Goal: Task Accomplishment & Management: Complete application form

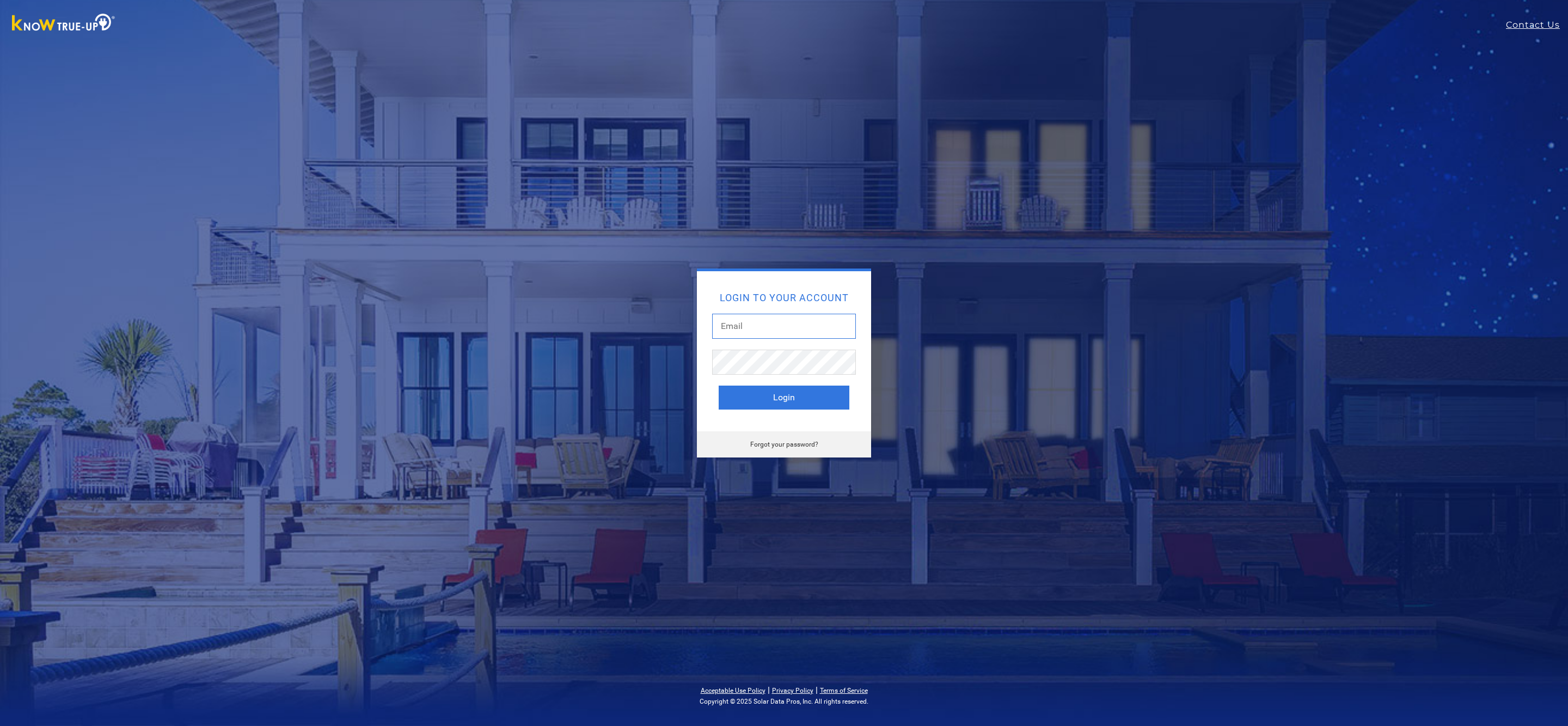
click at [775, 326] on input "text" at bounding box center [784, 326] width 144 height 25
type input "joshua@gotwatts.com"
click at [796, 404] on button "Login" at bounding box center [784, 398] width 130 height 24
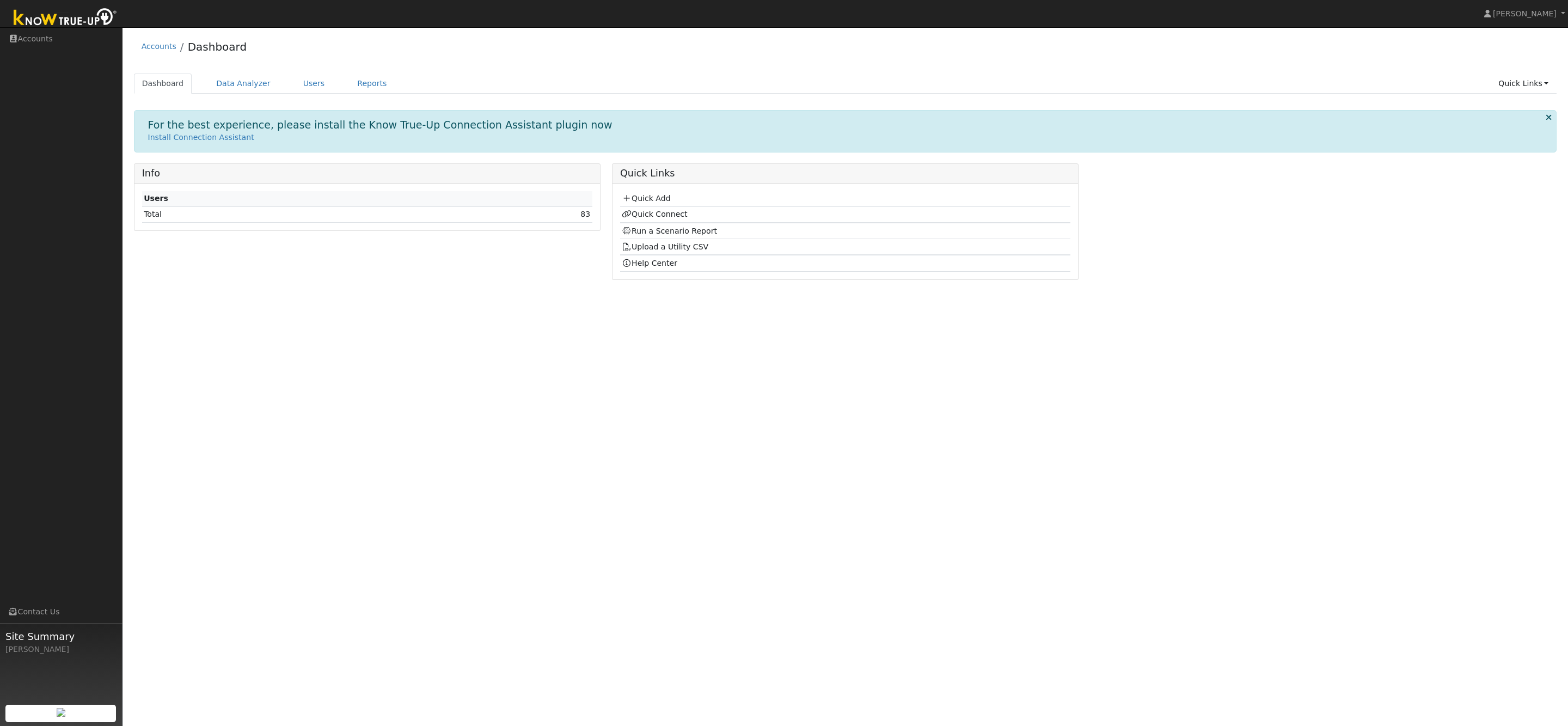
click at [352, 385] on div "User Profile First name Last name Email Email Notifications No Emails No Emails…" at bounding box center [845, 376] width 1446 height 699
click at [307, 88] on link "Users" at bounding box center [314, 84] width 38 height 20
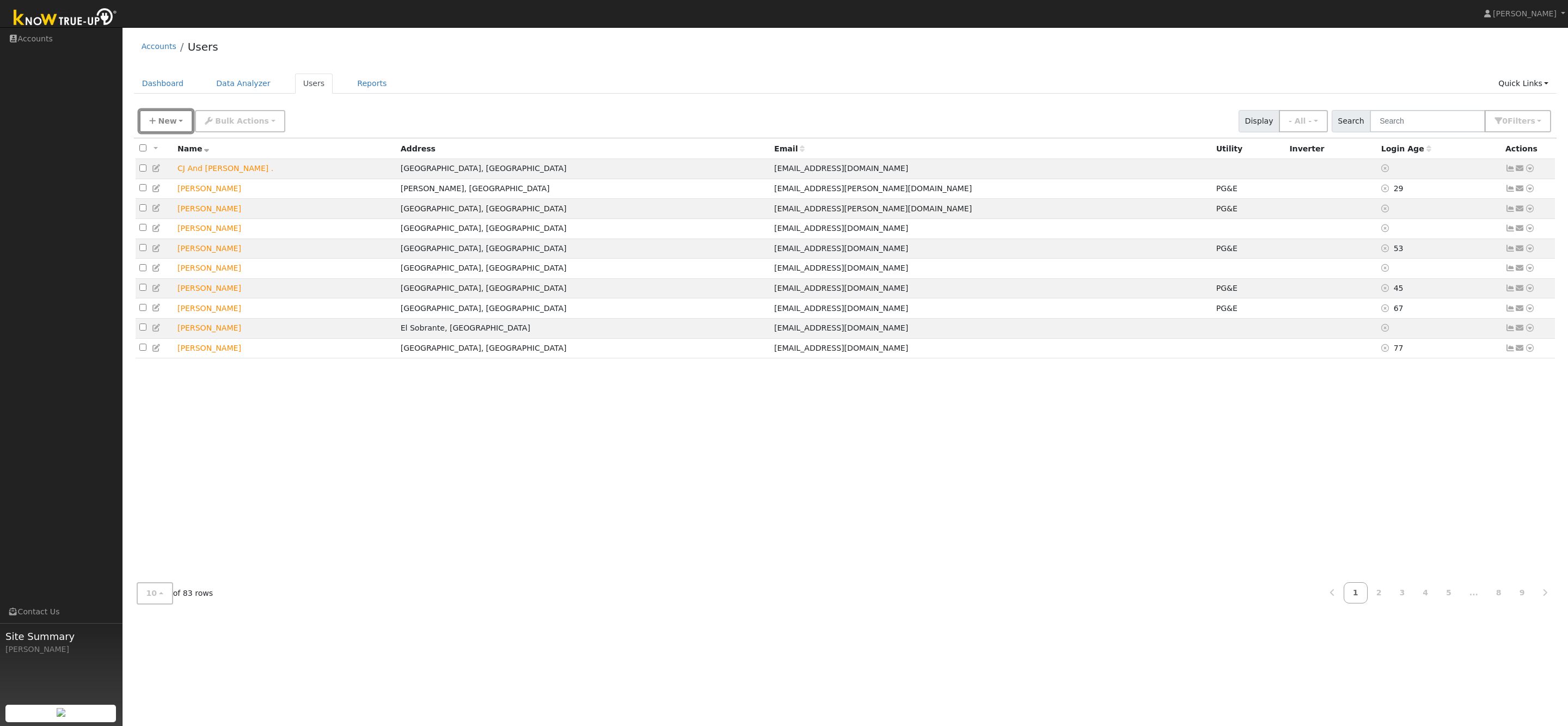
click at [154, 125] on button "New" at bounding box center [167, 121] width 54 height 23
click at [170, 146] on link "Quick Add" at bounding box center [185, 145] width 90 height 15
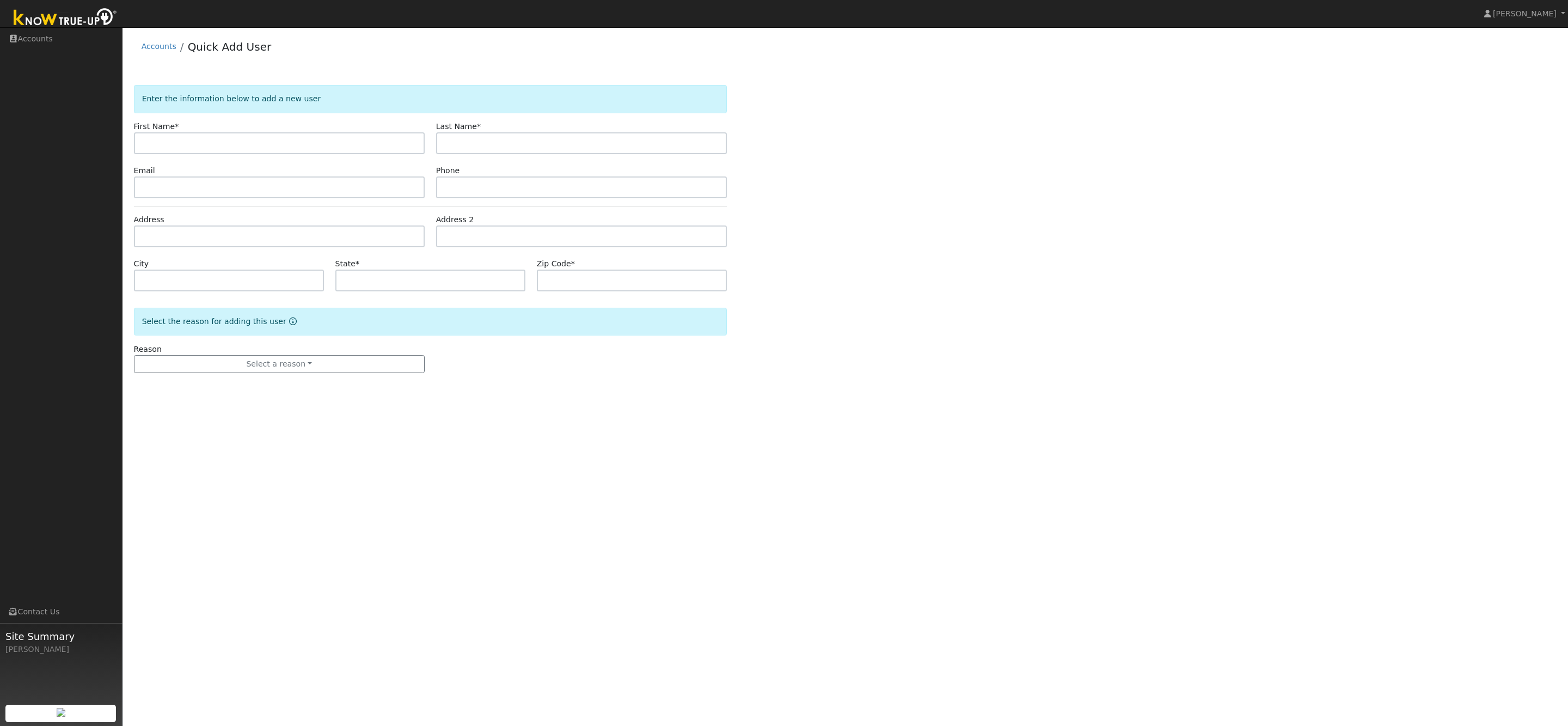
click at [217, 146] on input "text" at bounding box center [280, 143] width 291 height 22
type input "[PERSON_NAME]"
click at [436, 142] on input "text" at bounding box center [582, 143] width 291 height 22
paste input "[PERSON_NAME]"
click at [482, 145] on input "[PERSON_NAME]" at bounding box center [582, 143] width 291 height 22
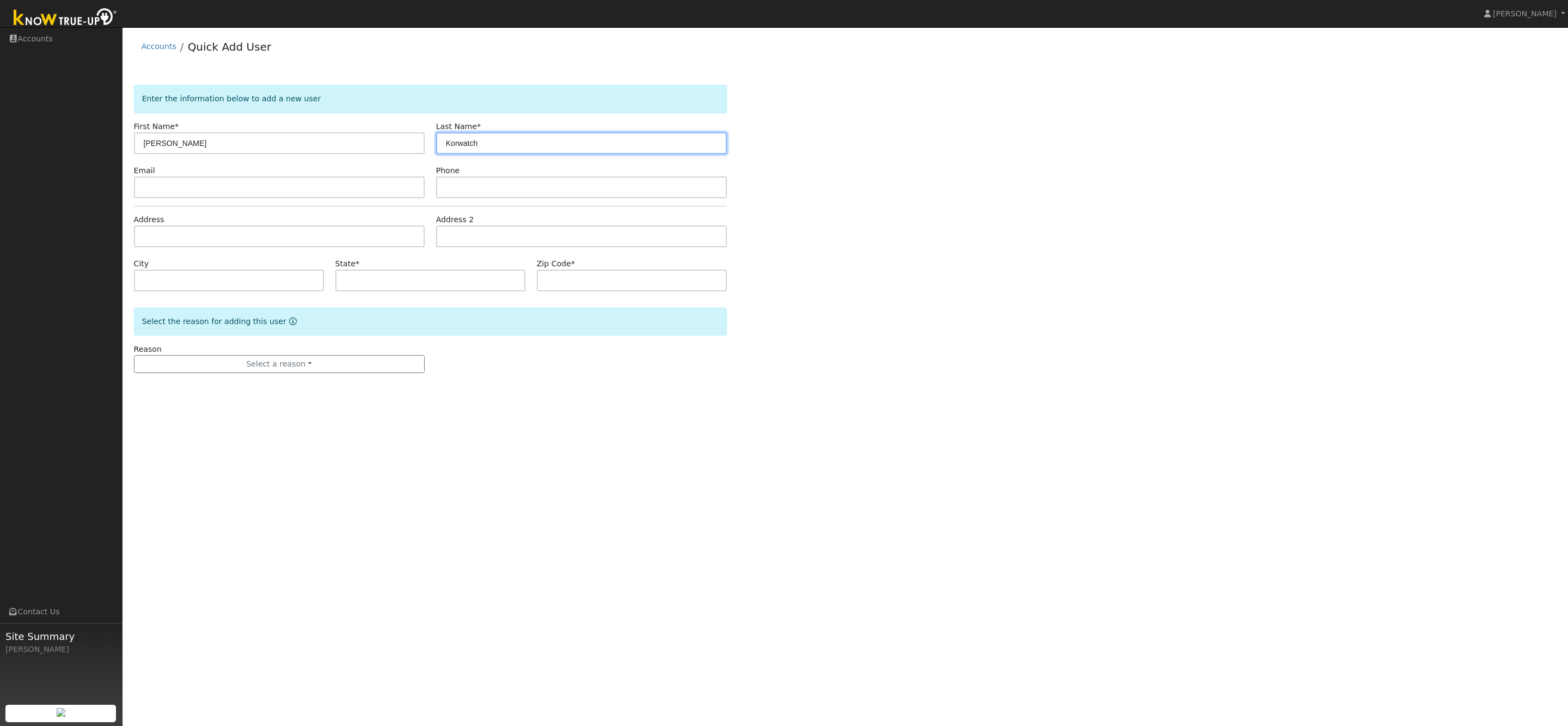
type input "Korwatch"
click at [256, 142] on input "[PERSON_NAME]" at bounding box center [280, 143] width 291 height 22
type input "Lawrence"
click at [154, 185] on input "text" at bounding box center [280, 187] width 291 height 22
paste input "[PERSON_NAME][EMAIL_ADDRESS][DOMAIN_NAME]"
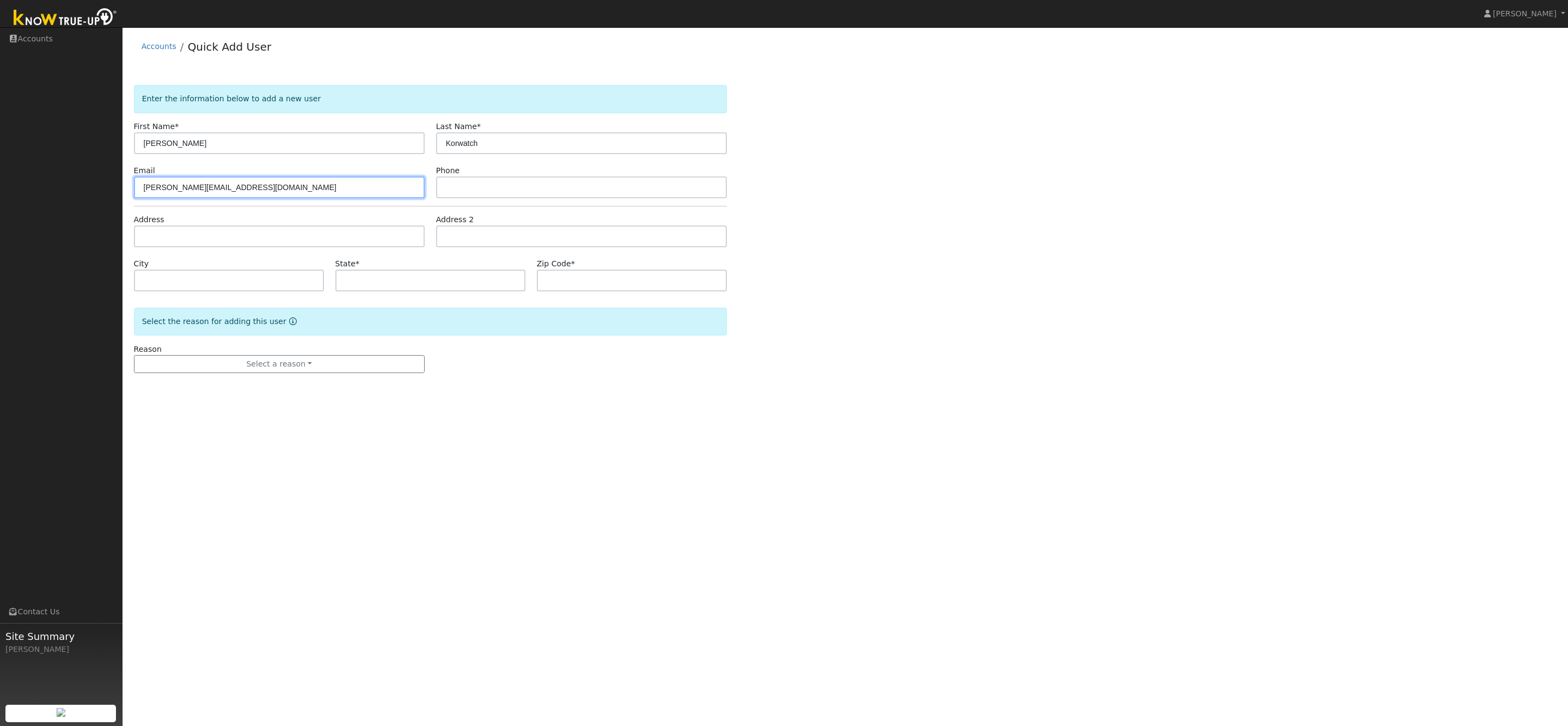
type input "[PERSON_NAME][EMAIL_ADDRESS][DOMAIN_NAME]"
click at [448, 188] on input "text" at bounding box center [582, 187] width 291 height 22
paste input "9258584495"
type input "9258584495"
click at [160, 239] on input "text" at bounding box center [280, 236] width 291 height 22
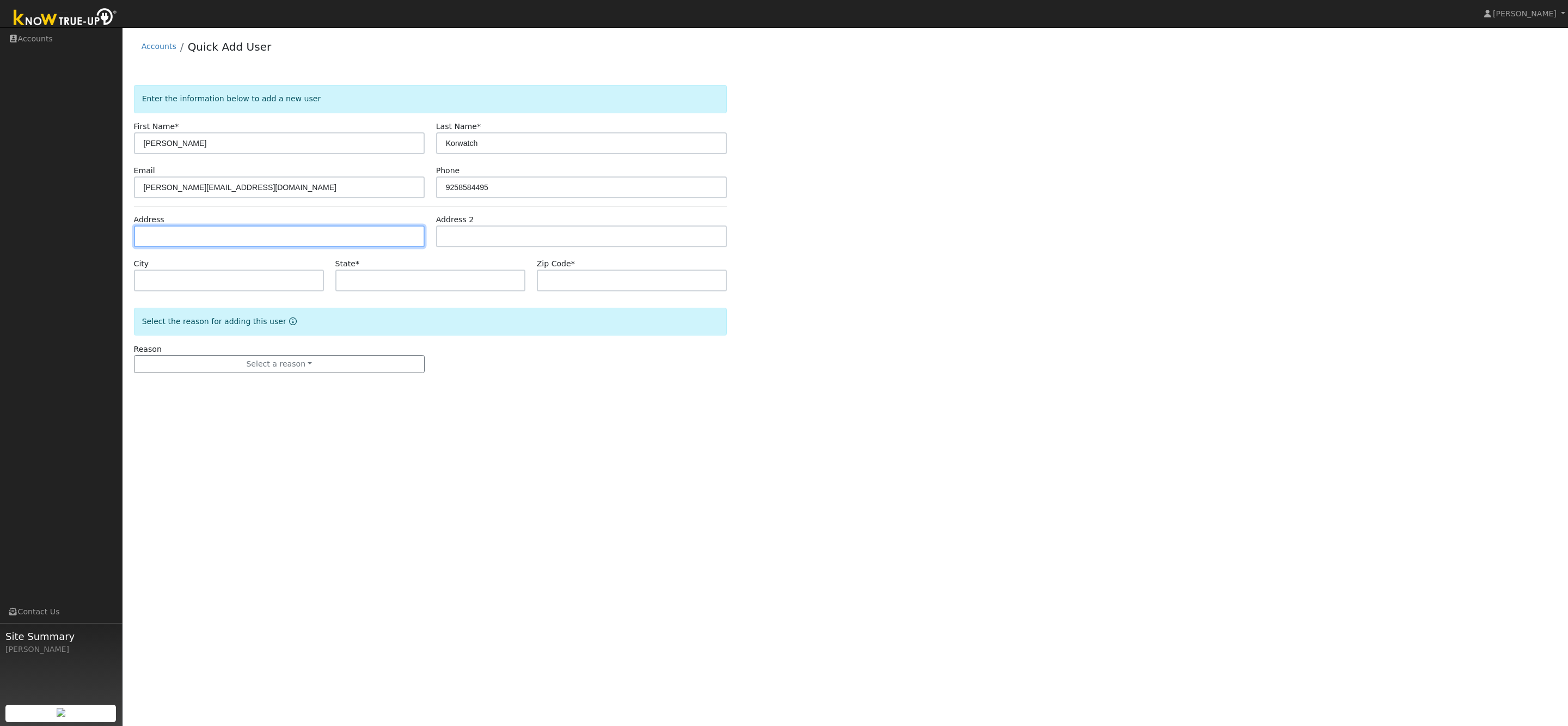
paste input "179 Via Bonita, Alamo, CA 94507, USA"
type input "179 Via Bonita"
type input "Alamo"
type input "CA"
type input "94507"
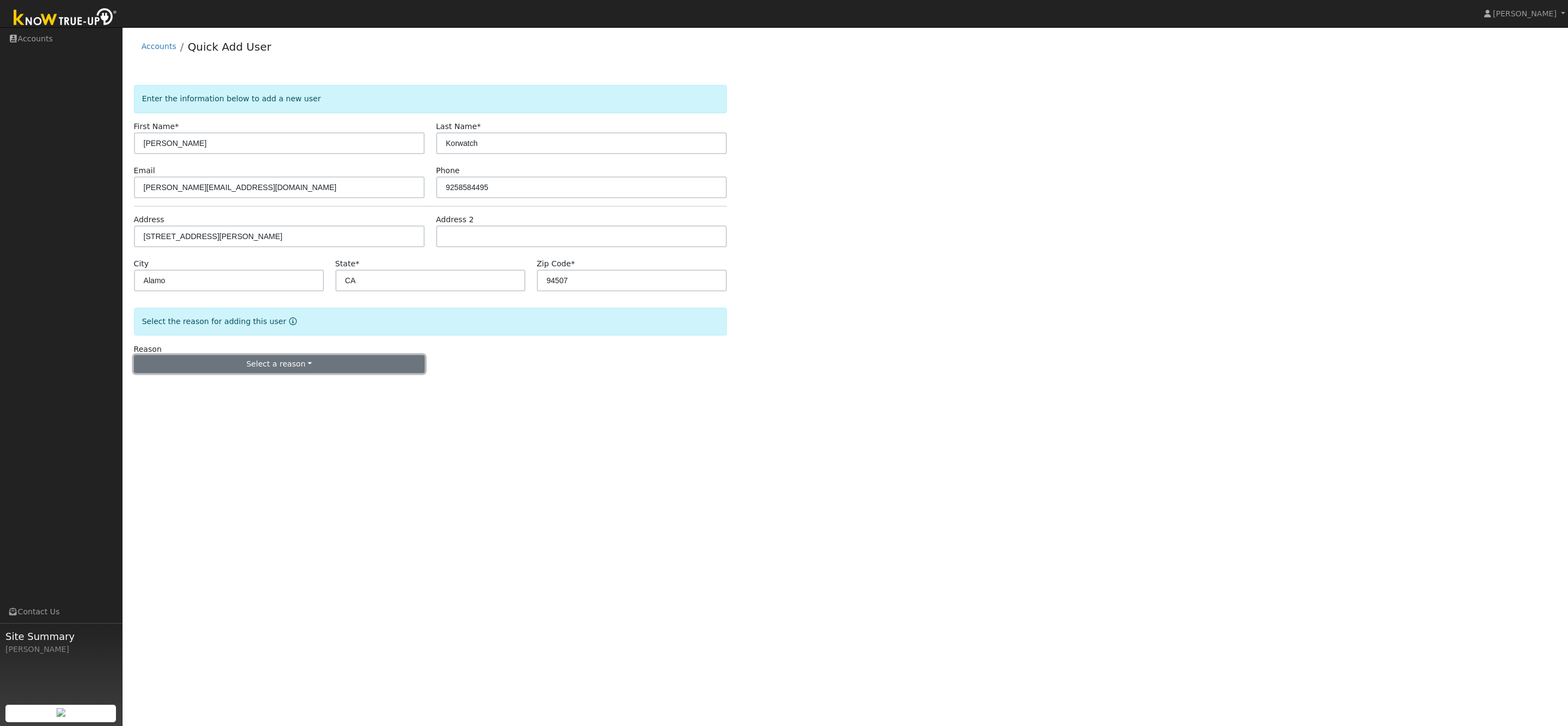
click at [281, 366] on button "Select a reason" at bounding box center [280, 364] width 291 height 19
click at [164, 391] on link "New lead" at bounding box center [195, 387] width 121 height 15
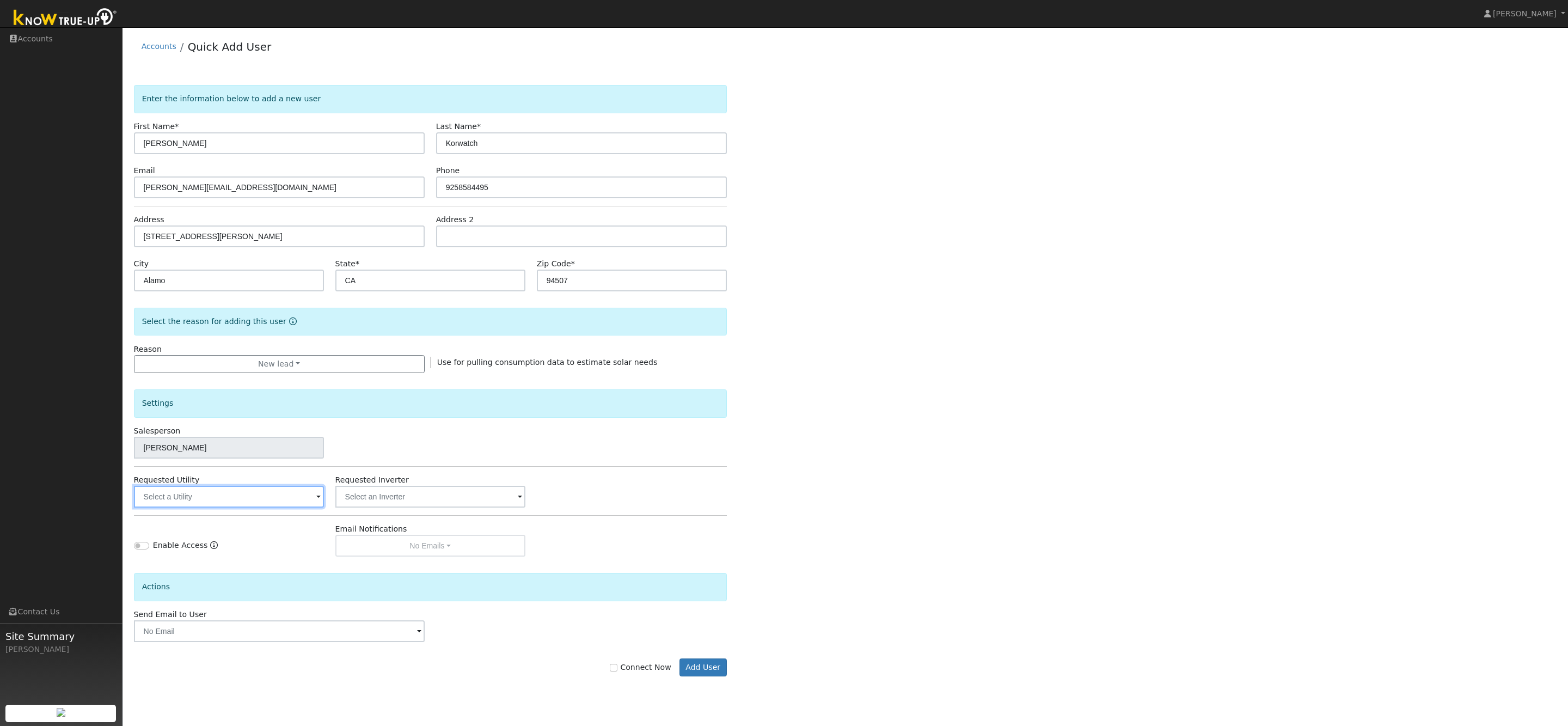
click at [270, 506] on input "text" at bounding box center [229, 497] width 190 height 22
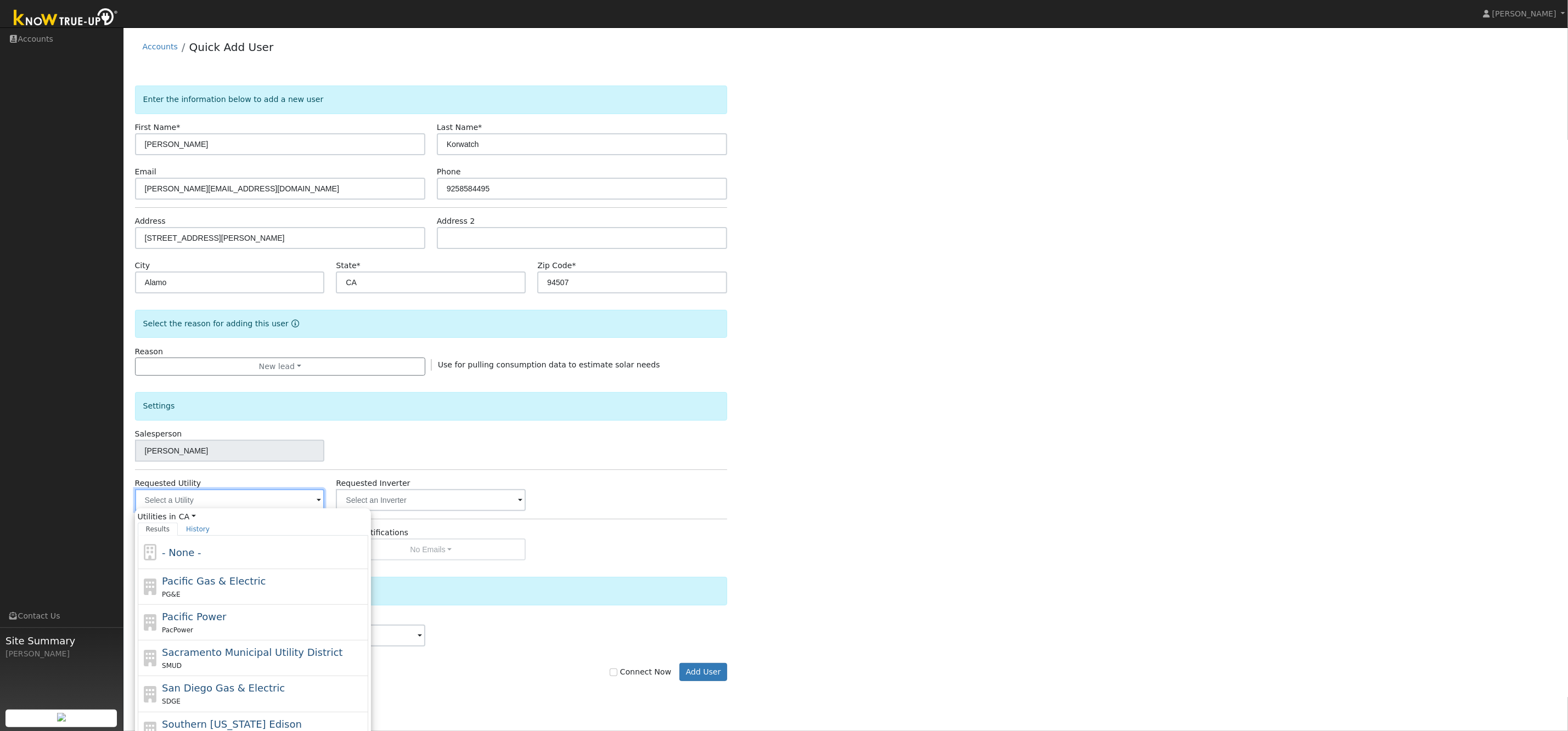
click at [305, 505] on input "text" at bounding box center [230, 500] width 190 height 22
click at [200, 581] on span "Pacific Gas & Electric" at bounding box center [213, 581] width 104 height 11
type input "Pacific Gas & Electric"
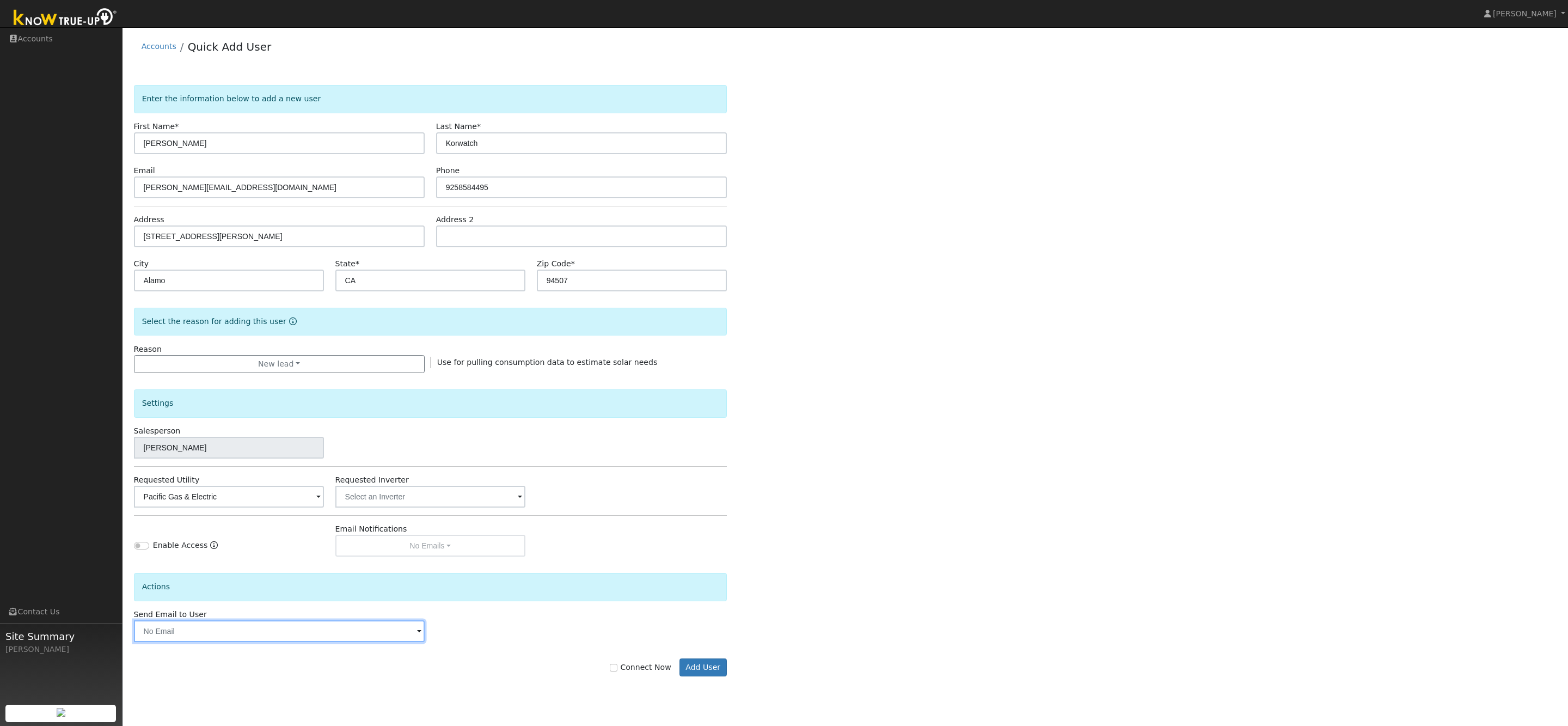
click at [289, 640] on input "text" at bounding box center [280, 631] width 291 height 22
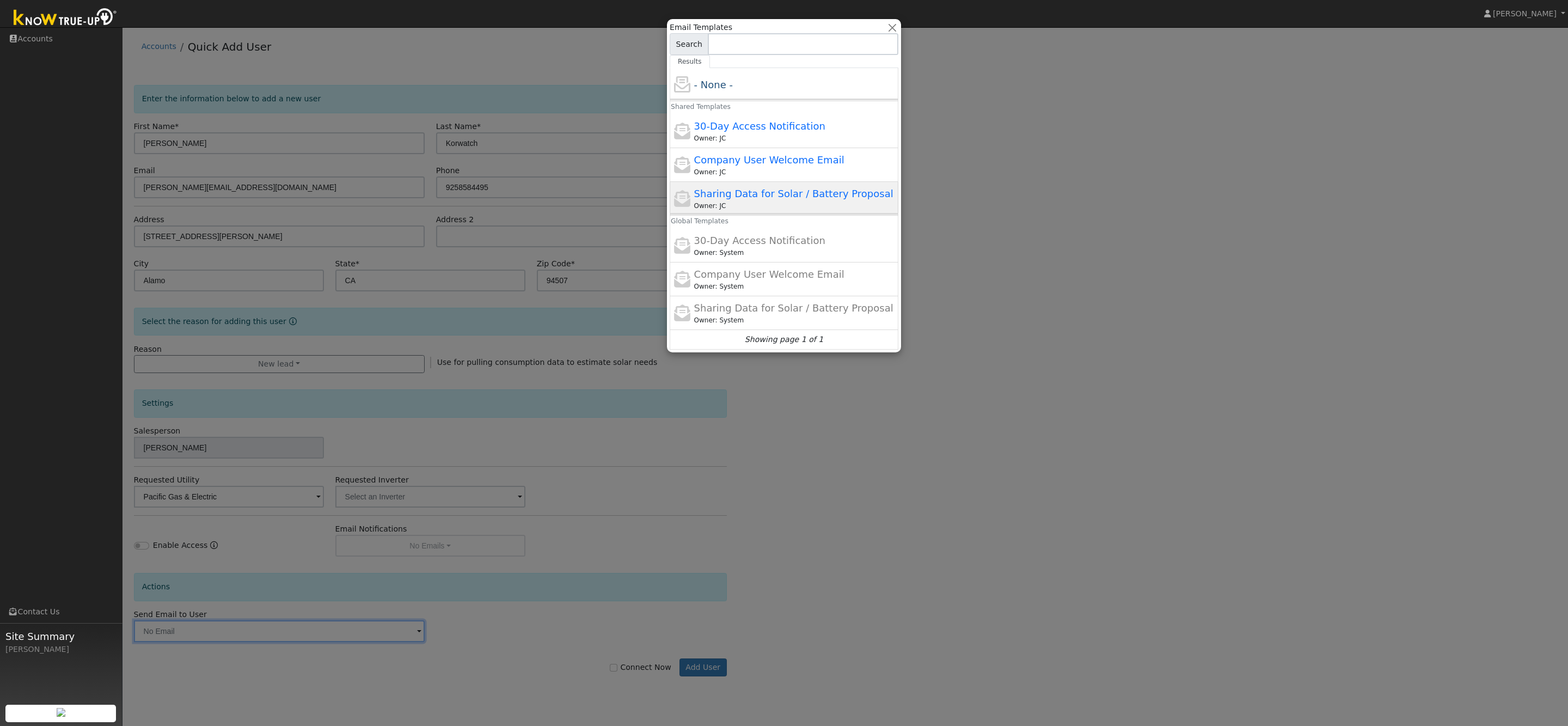
click at [737, 188] on span "Sharing Data for Solar / Battery Proposal" at bounding box center [793, 193] width 200 height 11
type input "Sharing Data for Solar / Battery Proposal"
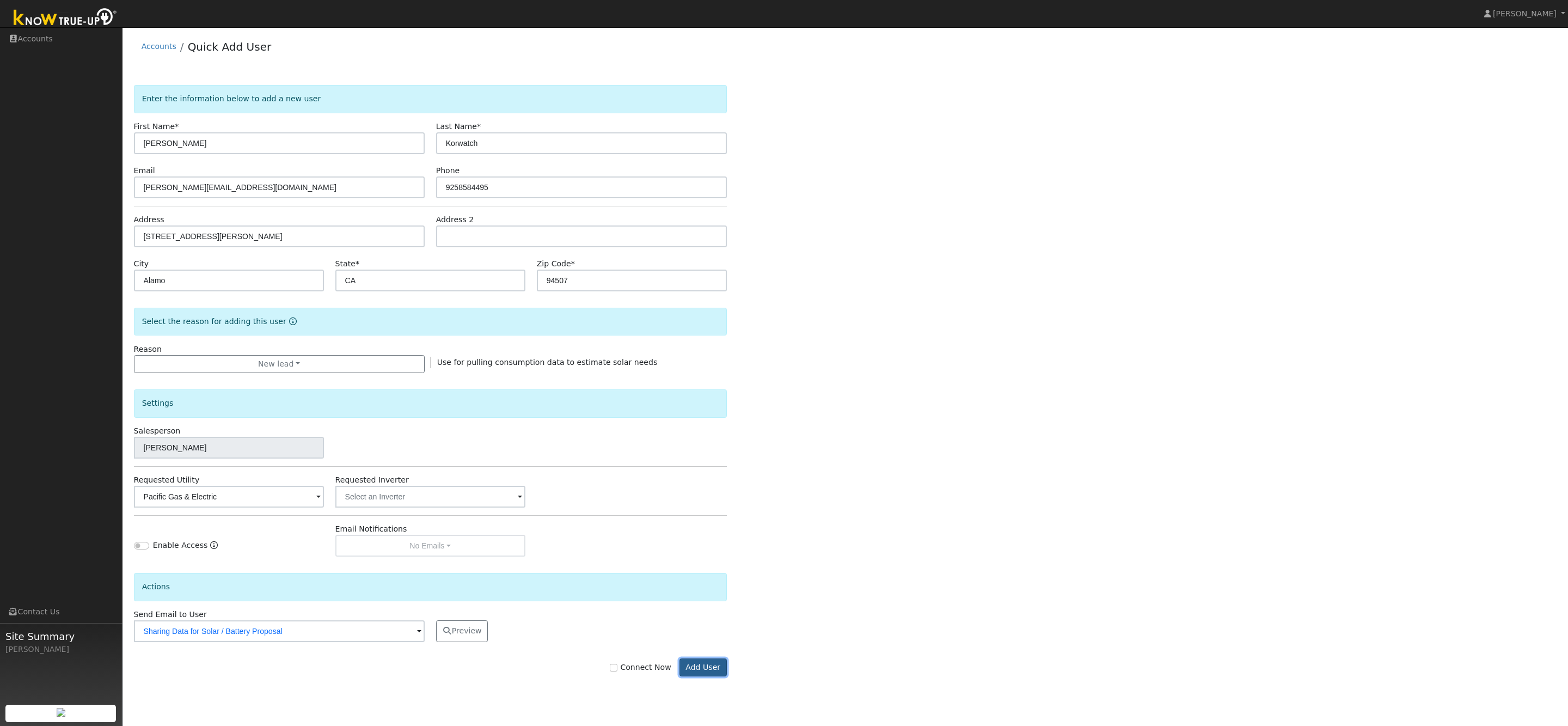
click at [706, 669] on button "Add User" at bounding box center [703, 668] width 47 height 19
